Goal: Information Seeking & Learning: Find contact information

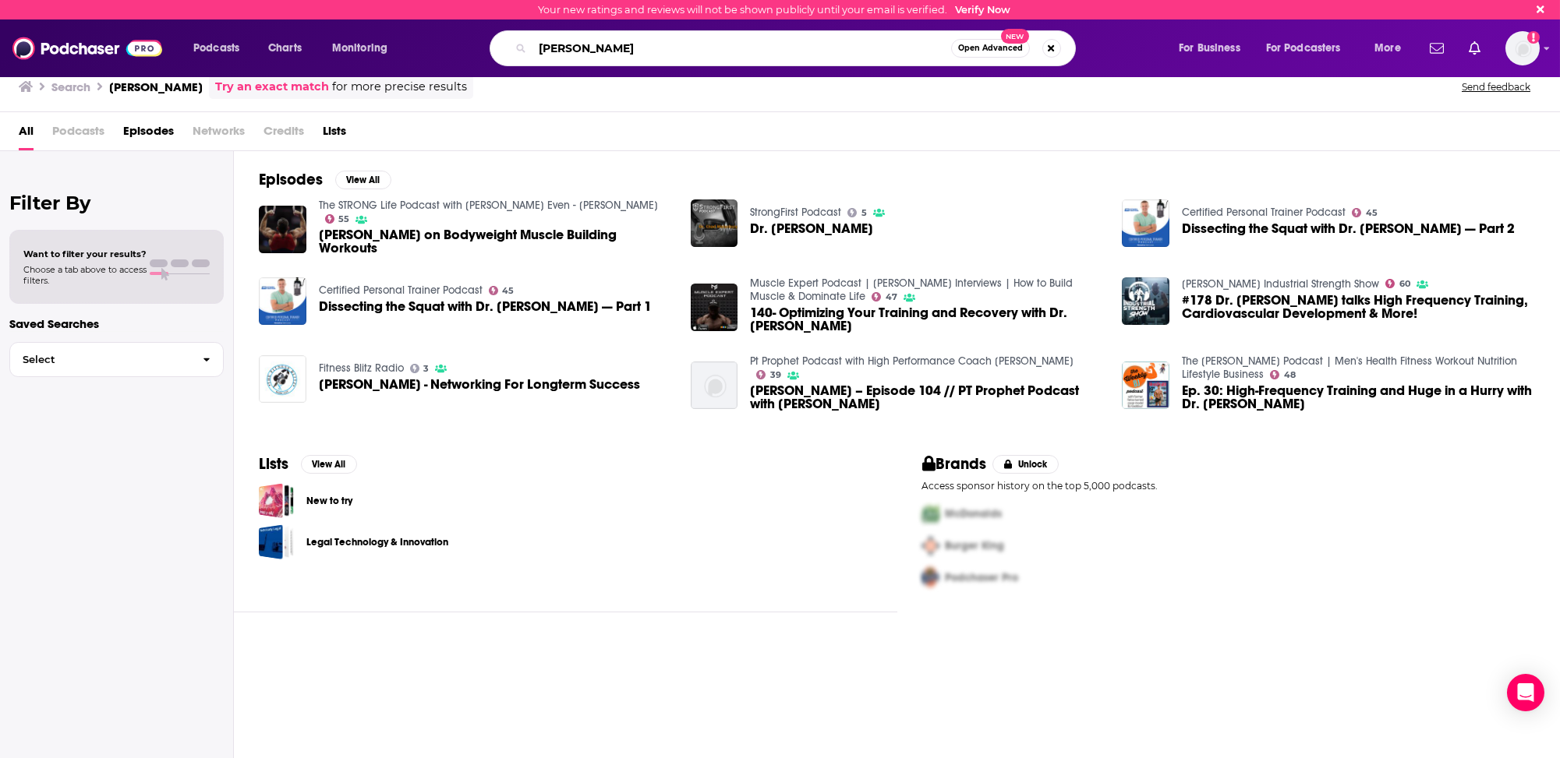
click at [553, 50] on input "[PERSON_NAME]" at bounding box center [741, 48] width 419 height 25
type input "metabolic freedom"
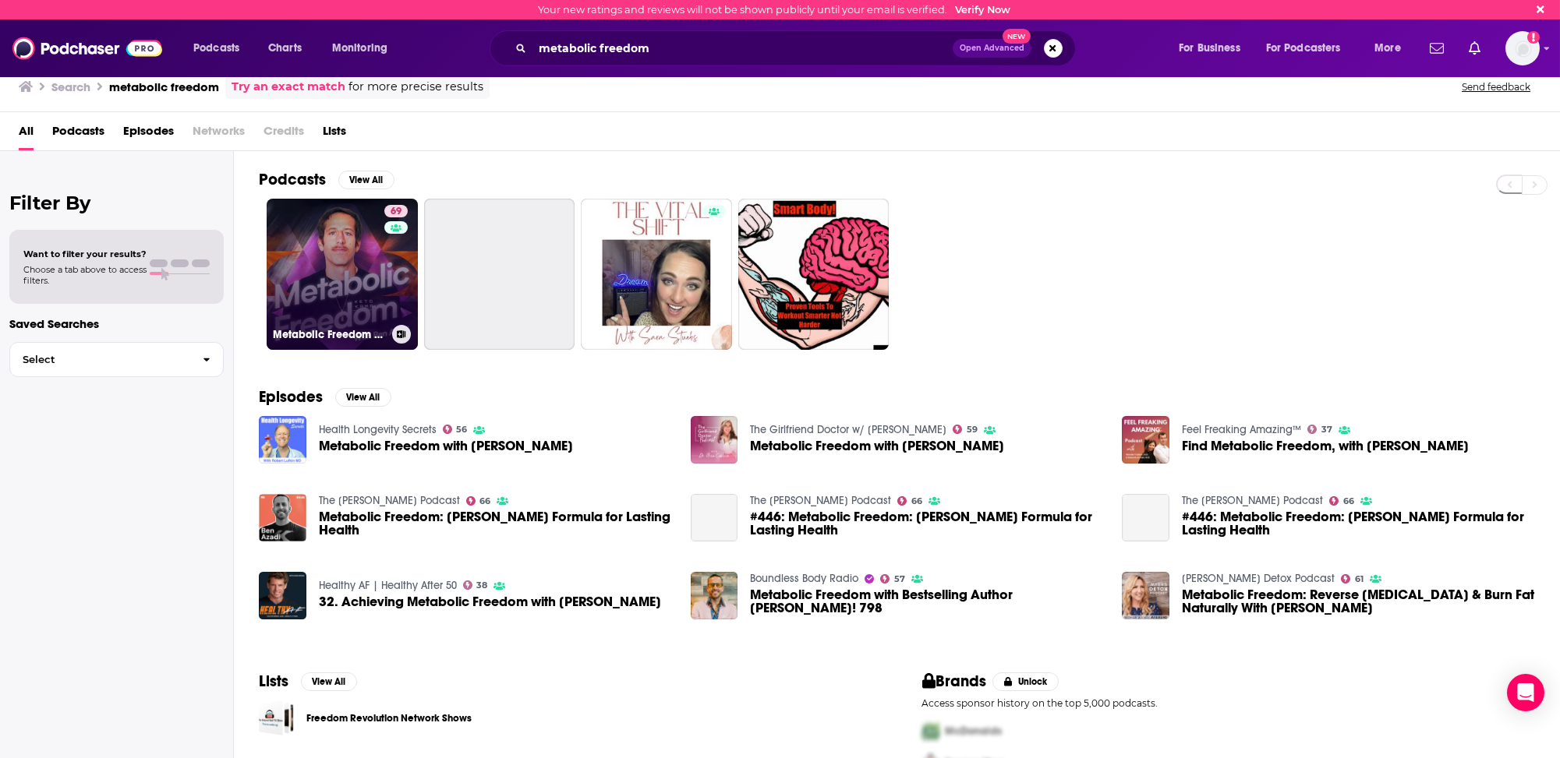
click at [346, 274] on link "69 Metabolic Freedom With [PERSON_NAME]" at bounding box center [342, 274] width 151 height 151
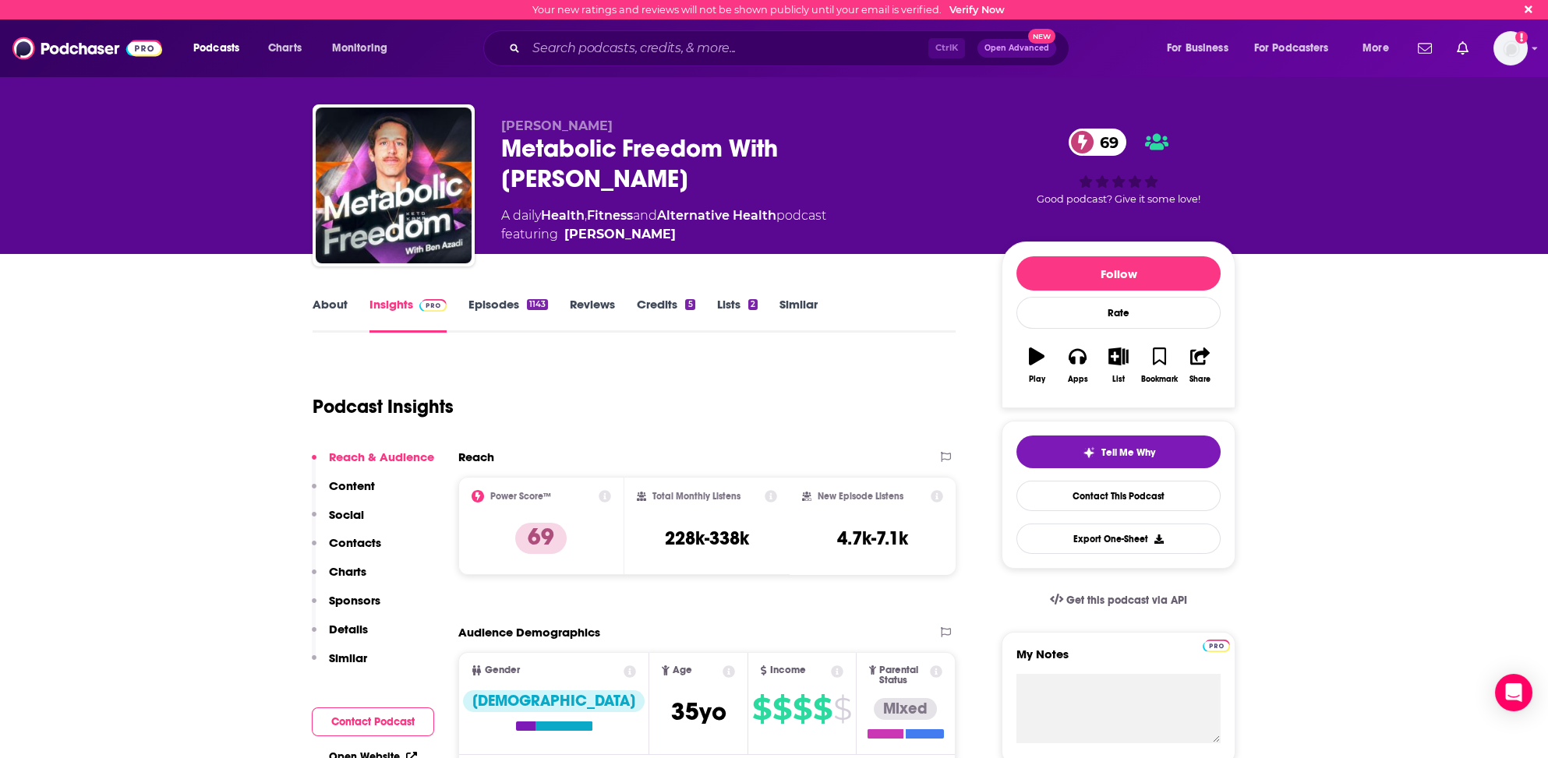
click at [362, 539] on p "Contacts" at bounding box center [355, 542] width 52 height 15
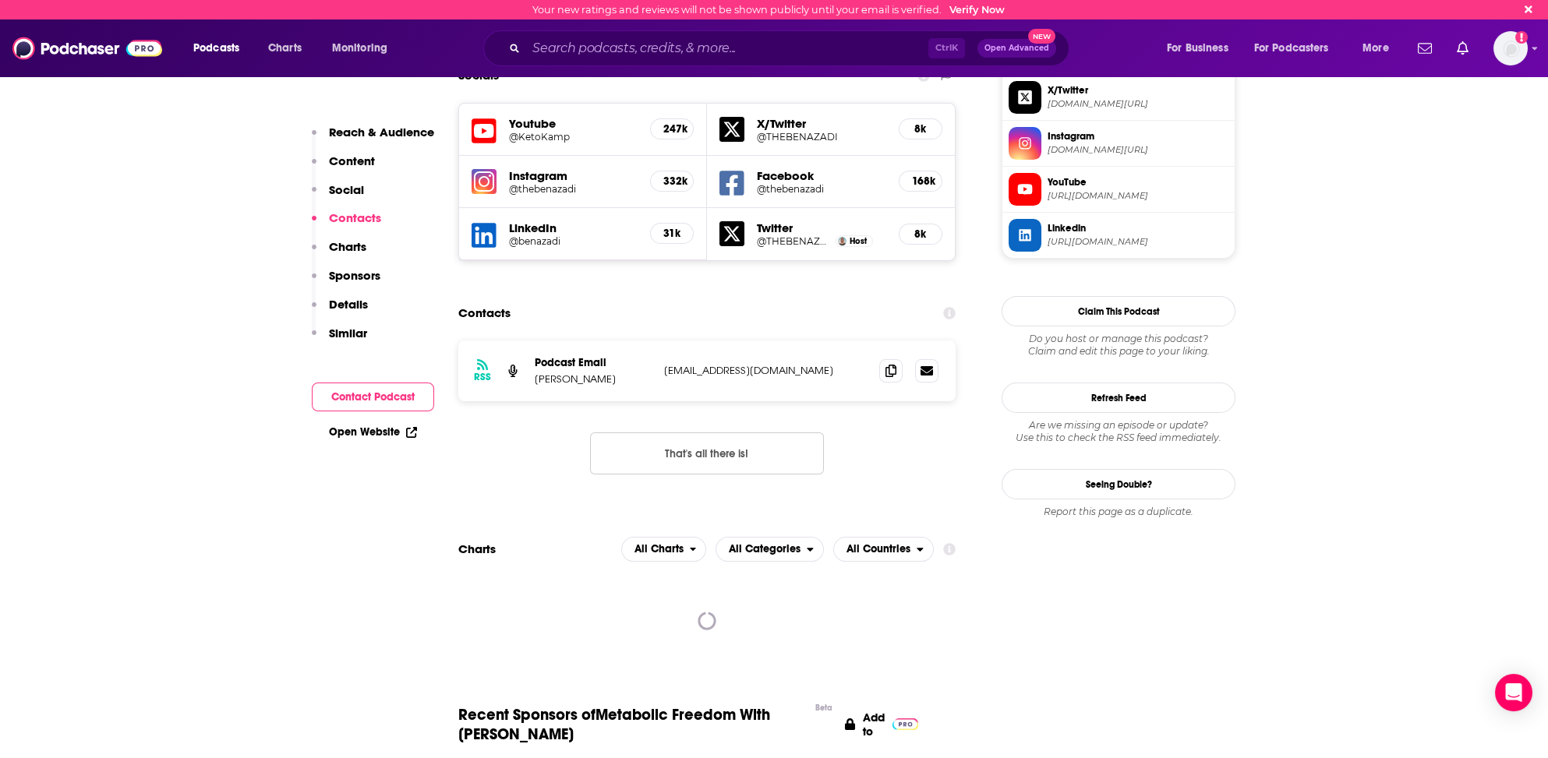
scroll to position [1387, 0]
click at [893, 363] on icon at bounding box center [890, 369] width 11 height 12
